Goal: Task Accomplishment & Management: Complete application form

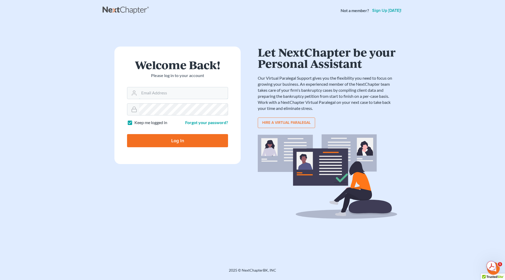
type input "nicole@cherylbergianlaw.com"
click at [193, 140] on input "Log In" at bounding box center [177, 140] width 101 height 13
type input "Thinking..."
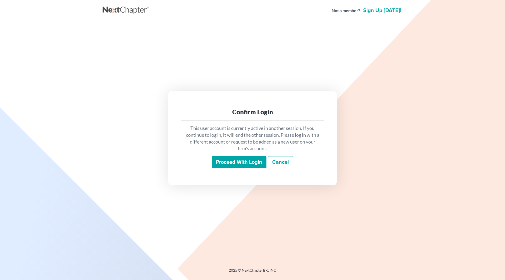
click at [231, 165] on input "Proceed with login" at bounding box center [239, 162] width 55 height 12
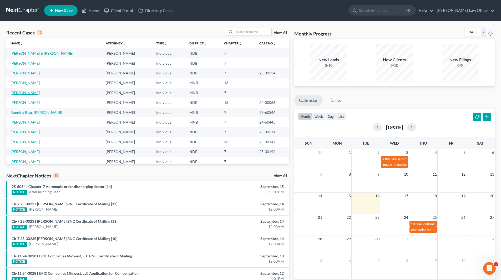
click at [23, 92] on link "Rodriguez, Evangelina" at bounding box center [25, 92] width 29 height 4
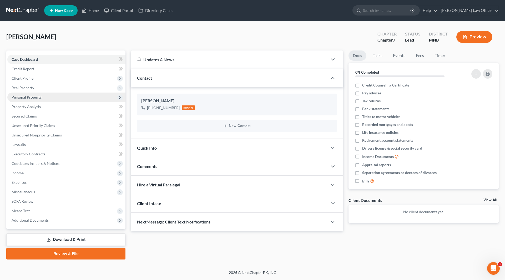
click at [31, 96] on span "Personal Property" at bounding box center [27, 97] width 30 height 4
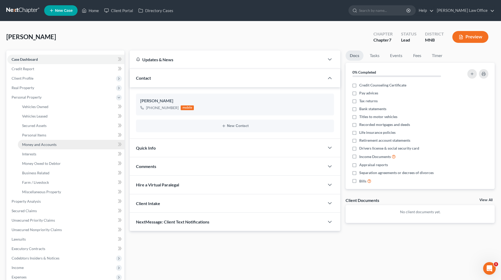
click at [40, 141] on link "Money and Accounts" at bounding box center [71, 144] width 106 height 9
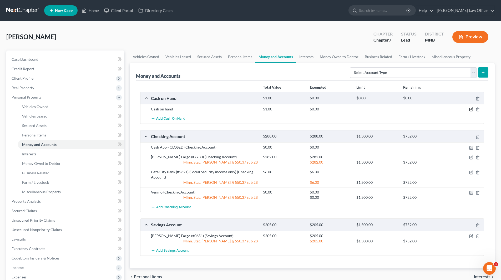
click at [469, 109] on icon "button" at bounding box center [470, 109] width 3 height 3
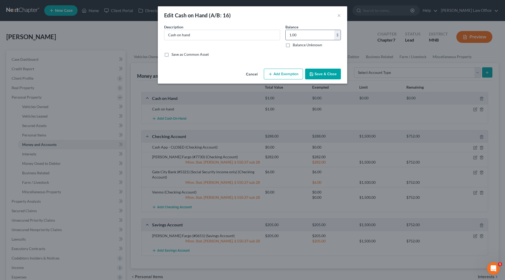
click at [299, 36] on input "1.00" at bounding box center [310, 35] width 49 height 10
type input "2"
type input "0.00"
click at [279, 78] on button "Add Exemption" at bounding box center [283, 74] width 39 height 11
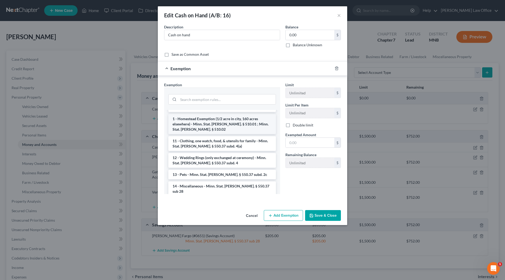
scroll to position [53, 0]
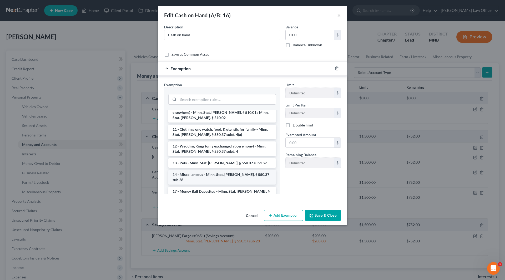
click at [232, 170] on li "14 - Miscellaneous - Minn. Stat. Ann. § 550.37 sub 28" at bounding box center [222, 177] width 108 height 15
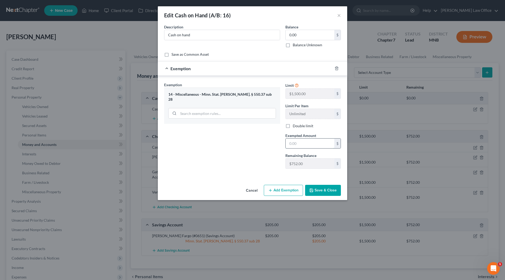
drag, startPoint x: 309, startPoint y: 143, endPoint x: 311, endPoint y: 139, distance: 4.4
click at [309, 143] on input "text" at bounding box center [310, 144] width 49 height 10
type input "0.00"
click at [334, 192] on button "Save & Close" at bounding box center [323, 190] width 36 height 11
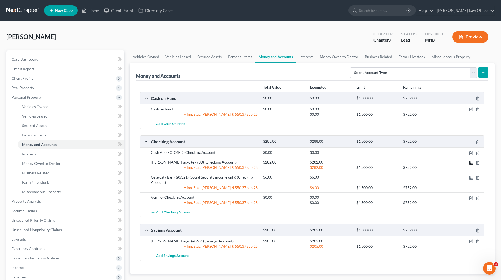
click at [471, 162] on icon "button" at bounding box center [471, 162] width 2 height 2
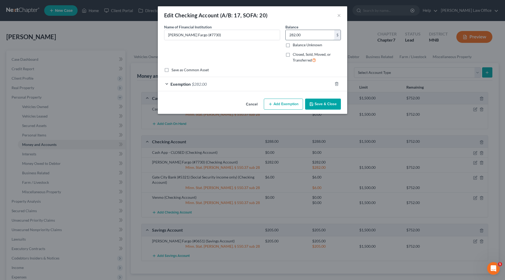
click at [306, 32] on input "282.00" at bounding box center [310, 35] width 49 height 10
type input "630"
click at [189, 85] on span "Exemption" at bounding box center [180, 84] width 20 height 5
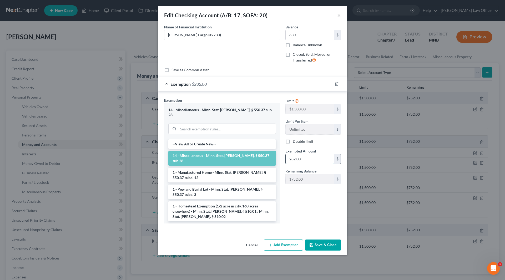
click at [308, 158] on input "282.00" at bounding box center [310, 159] width 49 height 10
type input "630"
click at [321, 242] on button "Save & Close" at bounding box center [323, 245] width 36 height 11
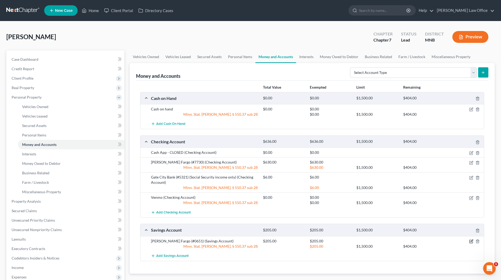
click at [470, 240] on icon "button" at bounding box center [470, 241] width 3 height 3
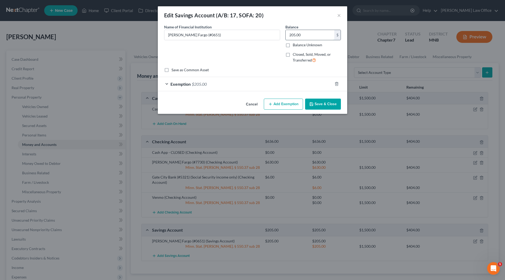
click at [306, 34] on input "205.00" at bounding box center [310, 35] width 49 height 10
type input "107"
click at [192, 83] on span "$205.00" at bounding box center [199, 84] width 15 height 5
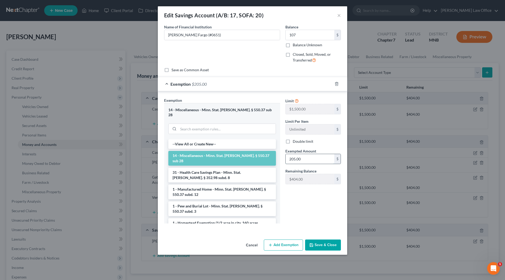
click at [319, 159] on input "205.00" at bounding box center [310, 159] width 49 height 10
type input "107"
click at [321, 240] on button "Save & Close" at bounding box center [323, 245] width 36 height 11
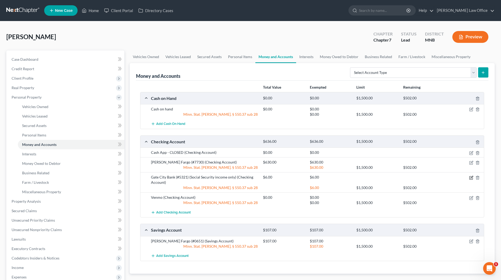
click at [470, 177] on icon "button" at bounding box center [471, 178] width 4 height 4
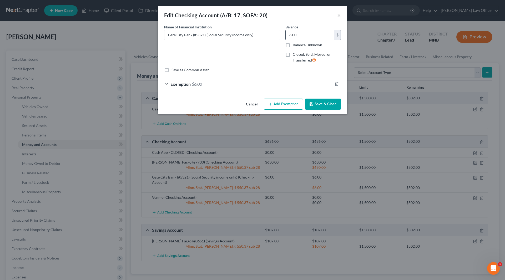
click at [304, 37] on input "6.00" at bounding box center [310, 35] width 49 height 10
type input "1,526"
click at [336, 84] on line "button" at bounding box center [336, 84] width 0 height 1
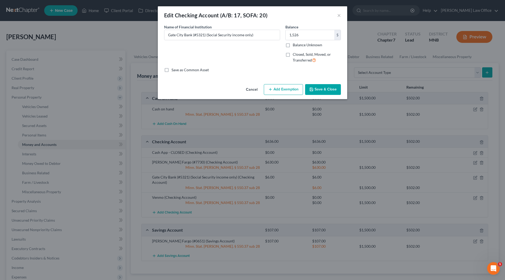
click at [283, 88] on button "Add Exemption" at bounding box center [283, 89] width 39 height 11
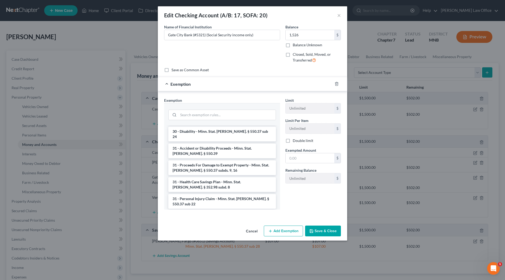
scroll to position [628, 0]
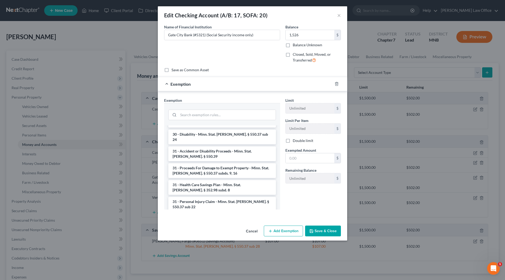
click at [323, 233] on button "Save & Close" at bounding box center [323, 231] width 36 height 11
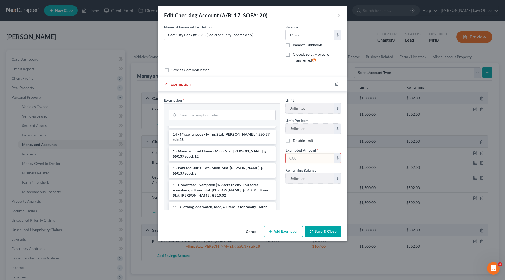
scroll to position [0, 0]
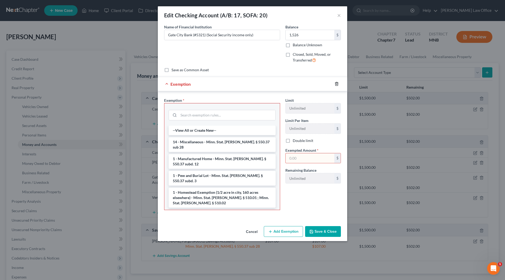
click at [338, 84] on icon "button" at bounding box center [336, 83] width 2 height 3
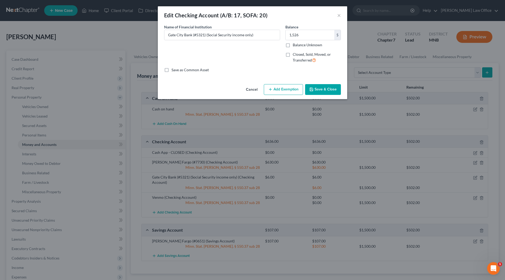
click at [328, 87] on button "Save & Close" at bounding box center [323, 89] width 36 height 11
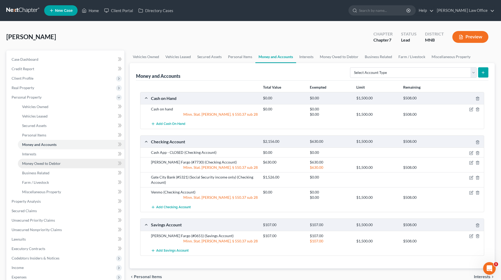
click at [41, 164] on span "Money Owed to Debtor" at bounding box center [41, 163] width 39 height 4
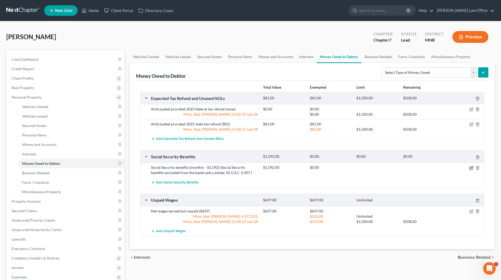
click at [471, 168] on icon "button" at bounding box center [471, 168] width 4 height 4
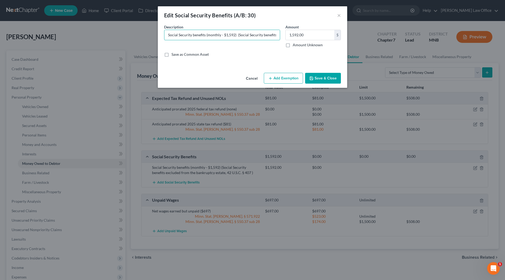
scroll to position [0, 86]
drag, startPoint x: 237, startPoint y: 34, endPoint x: 282, endPoint y: 36, distance: 45.0
click at [282, 36] on div "Description * Social Security benefits (monthly - $1,592) (Social Security bene…" at bounding box center [221, 35] width 121 height 23
click at [319, 79] on button "Save & Close" at bounding box center [323, 78] width 36 height 11
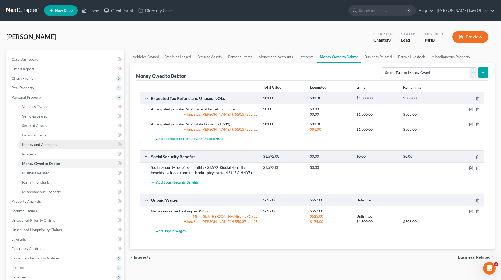
click at [52, 144] on span "Money and Accounts" at bounding box center [39, 144] width 34 height 4
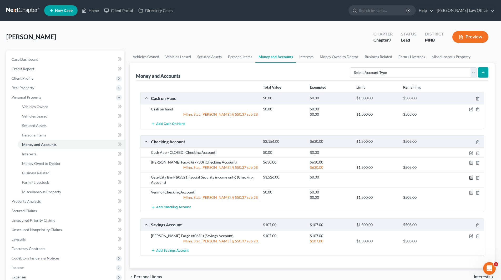
click at [471, 177] on icon "button" at bounding box center [471, 177] width 2 height 2
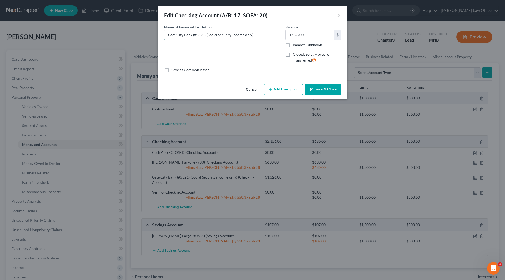
click at [252, 34] on input "Gate City Bank (#5321) (Social Security income only)" at bounding box center [221, 35] width 115 height 10
paste input "(Social Security benefits excluded from the bankruptcy estate, 42 U.S.C. § 407 )"
click at [263, 34] on input "Gate City Bank (#5321) (Social Security income only)(Social Security benefits e…" at bounding box center [221, 35] width 115 height 10
click at [252, 34] on input "Gate City Bank (#5321) (Social Security income only)(Social Security benefits e…" at bounding box center [221, 35] width 115 height 10
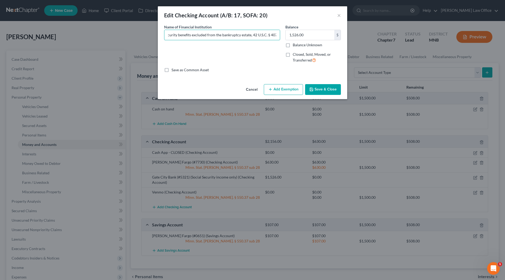
type input "Gate City Bank (#5321) (Social Security income only;Social Security benefits ex…"
click at [331, 88] on button "Save & Close" at bounding box center [323, 89] width 36 height 11
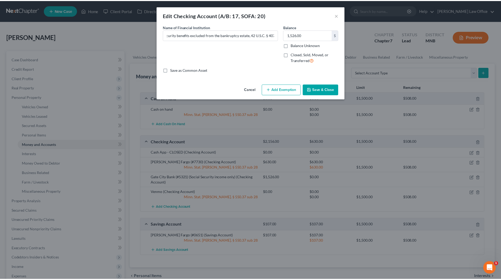
scroll to position [0, 0]
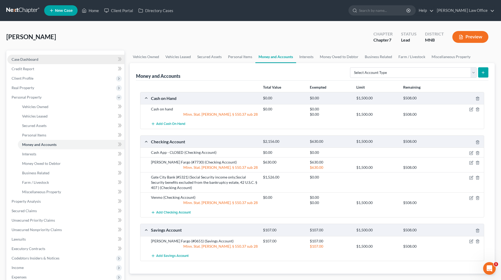
click at [28, 60] on span "Case Dashboard" at bounding box center [25, 59] width 27 height 4
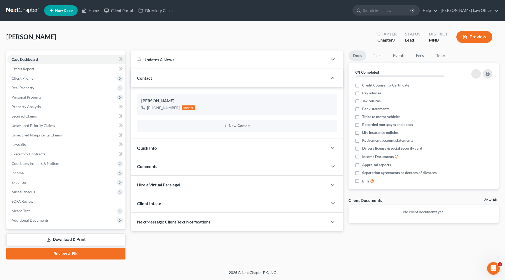
click at [79, 241] on link "Download & Print" at bounding box center [65, 239] width 119 height 12
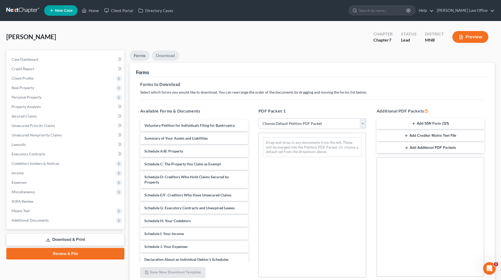
click at [165, 58] on link "Download" at bounding box center [165, 55] width 27 height 10
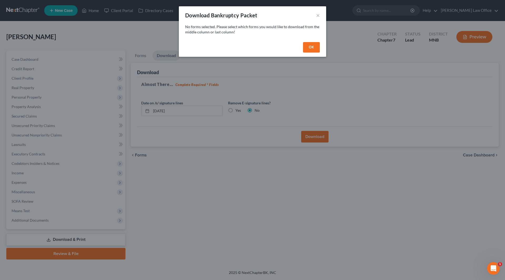
click at [305, 42] on div "OK" at bounding box center [252, 48] width 147 height 17
click at [301, 49] on div "OK" at bounding box center [252, 48] width 147 height 17
click at [304, 47] on button "OK" at bounding box center [311, 47] width 17 height 11
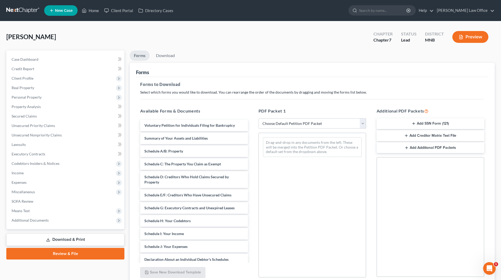
click at [291, 122] on select "Choose Default Petition PDF Packet Complete Bankruptcy Petition (all forms and …" at bounding box center [312, 123] width 108 height 11
select select "0"
click at [258, 118] on select "Choose Default Petition PDF Packet Complete Bankruptcy Petition (all forms and …" at bounding box center [312, 123] width 108 height 11
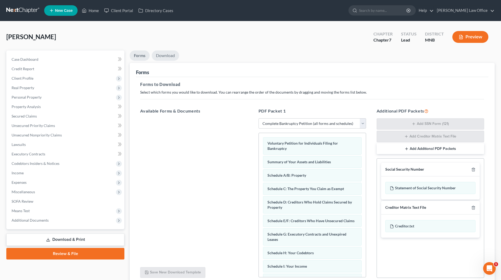
click at [170, 57] on link "Download" at bounding box center [165, 55] width 27 height 10
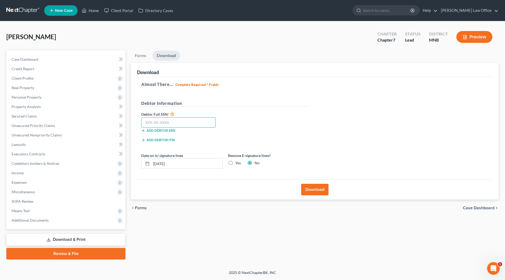
click at [192, 121] on input "text" at bounding box center [178, 122] width 74 height 11
type input "459-83-3067"
click at [235, 163] on label "Yes" at bounding box center [238, 162] width 6 height 5
click at [237, 163] on input "Yes" at bounding box center [238, 161] width 3 height 3
radio input "true"
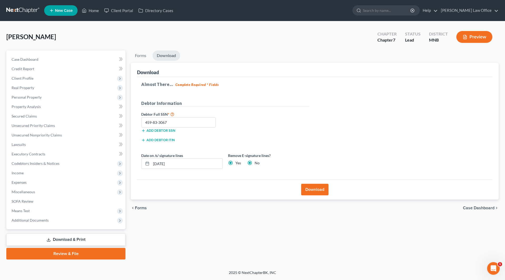
radio input "false"
click at [316, 193] on button "Download" at bounding box center [314, 190] width 27 height 12
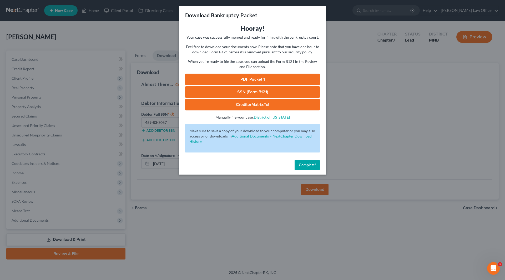
click at [261, 78] on link "PDF Packet 1" at bounding box center [252, 80] width 135 height 12
click at [308, 168] on button "Complete!" at bounding box center [306, 165] width 25 height 11
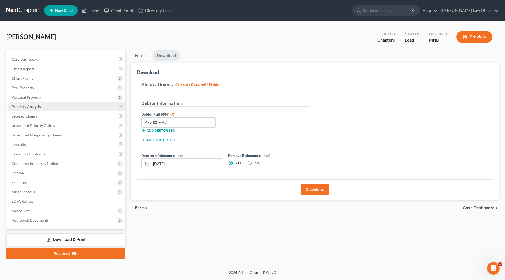
click at [27, 107] on span "Property Analysis" at bounding box center [26, 106] width 29 height 4
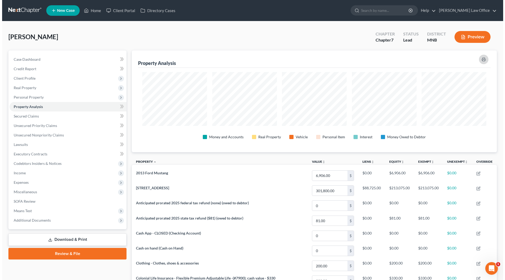
scroll to position [102, 365]
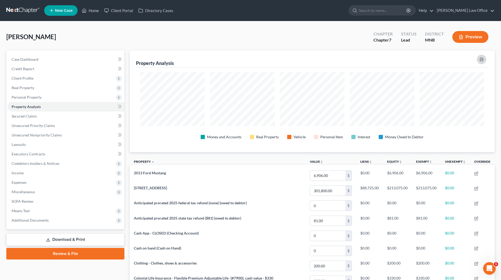
click at [480, 60] on icon "button" at bounding box center [481, 60] width 3 height 2
click at [32, 98] on span "Personal Property" at bounding box center [27, 97] width 30 height 4
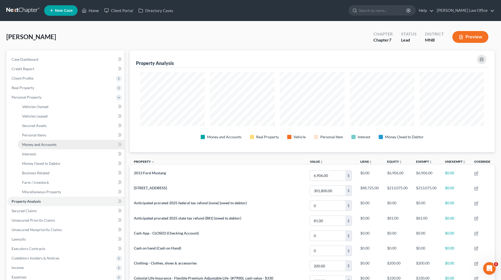
click at [34, 146] on span "Money and Accounts" at bounding box center [39, 144] width 34 height 4
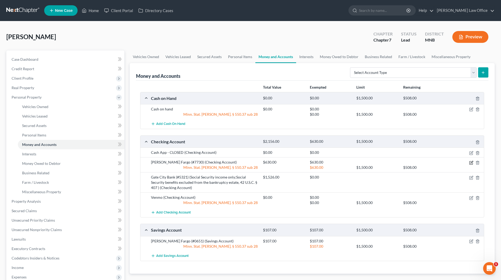
click at [470, 163] on icon "button" at bounding box center [471, 162] width 2 height 2
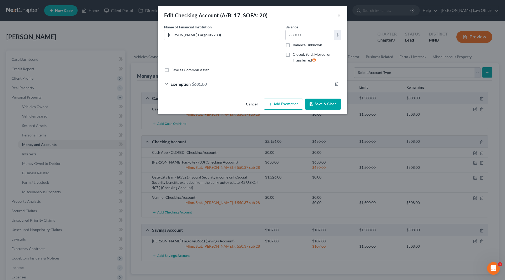
click at [197, 83] on span "$630.00" at bounding box center [199, 84] width 15 height 5
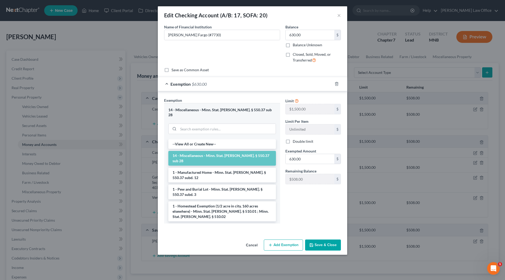
click at [325, 243] on button "Save & Close" at bounding box center [323, 245] width 36 height 11
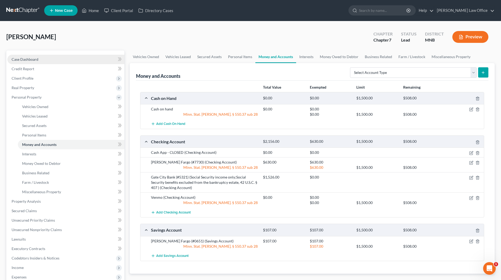
click at [24, 60] on span "Case Dashboard" at bounding box center [25, 59] width 27 height 4
